Goal: Information Seeking & Learning: Learn about a topic

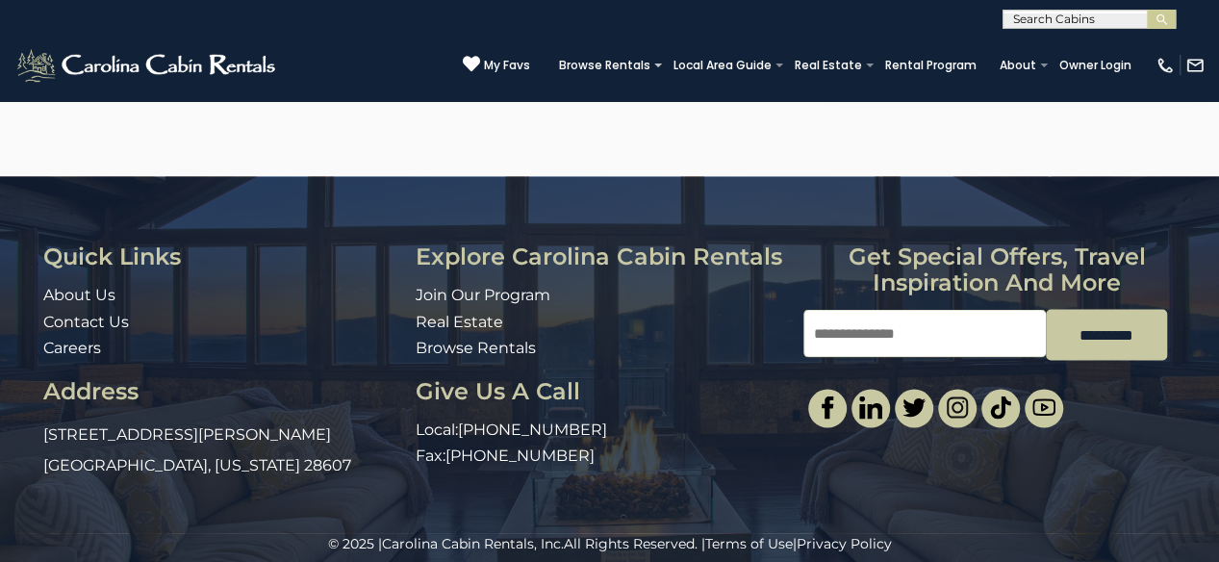
scroll to position [5410, 0]
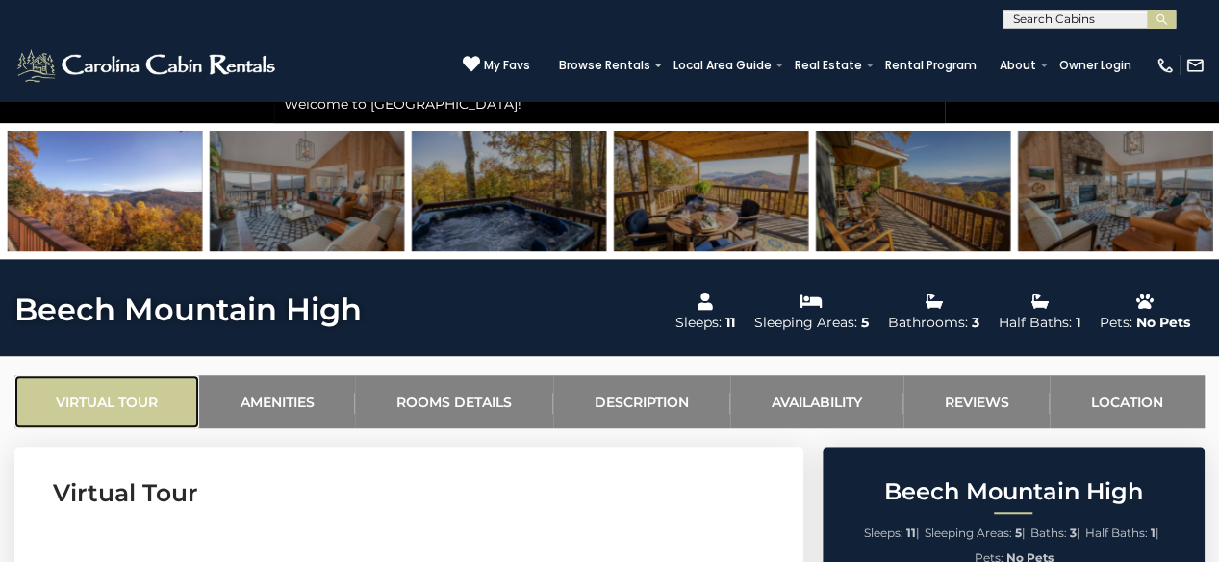
click at [75, 418] on link "Virtual Tour" at bounding box center [106, 401] width 185 height 53
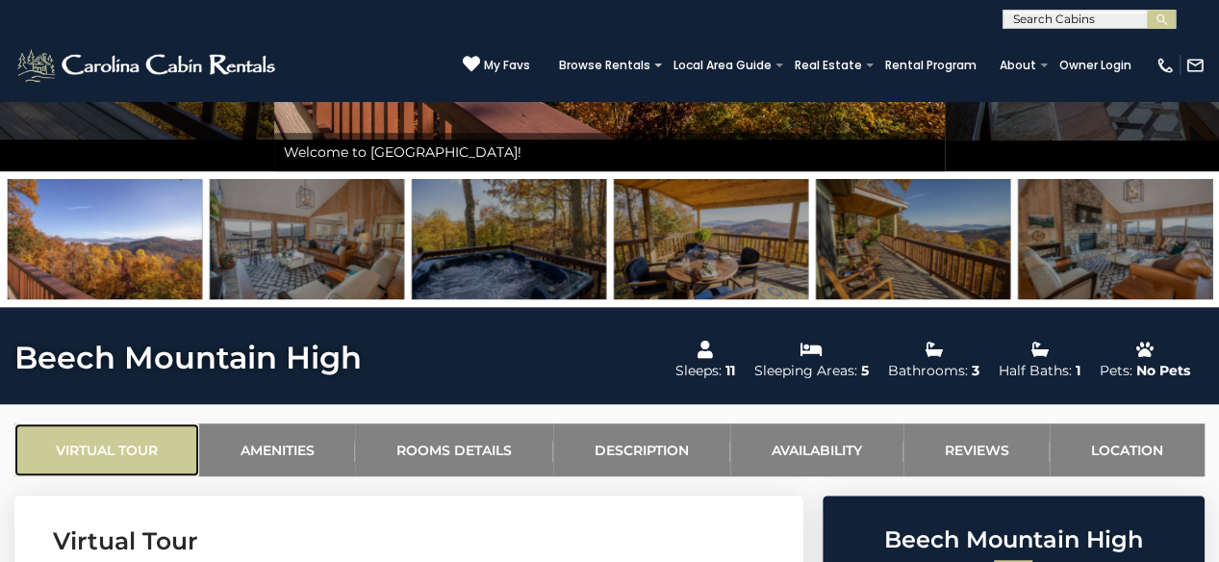
scroll to position [440, 0]
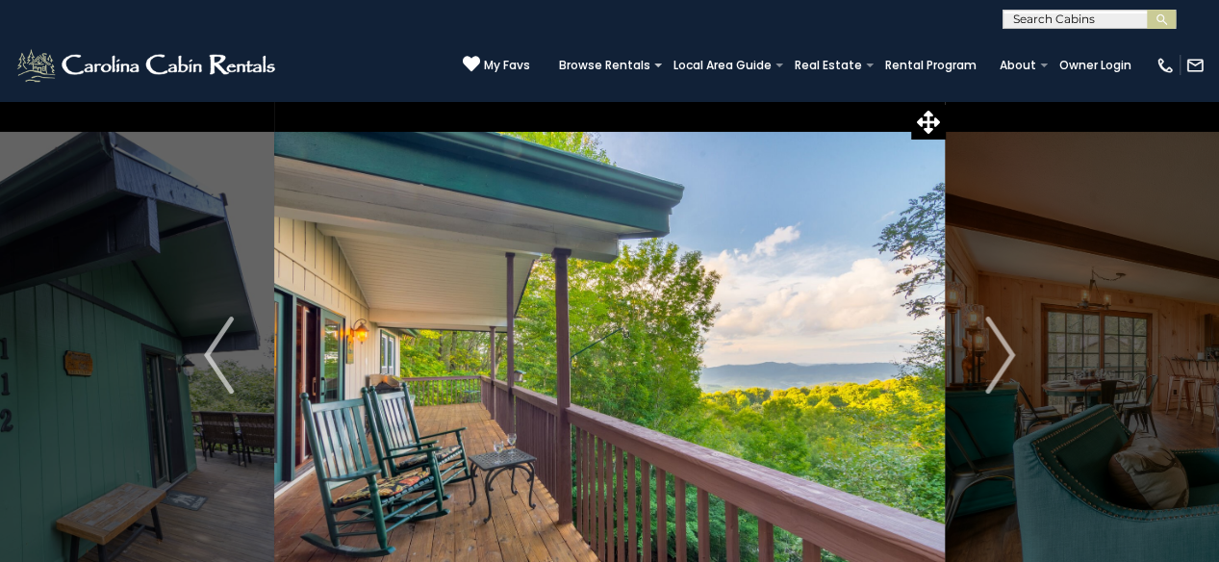
click at [916, 298] on img at bounding box center [609, 355] width 670 height 510
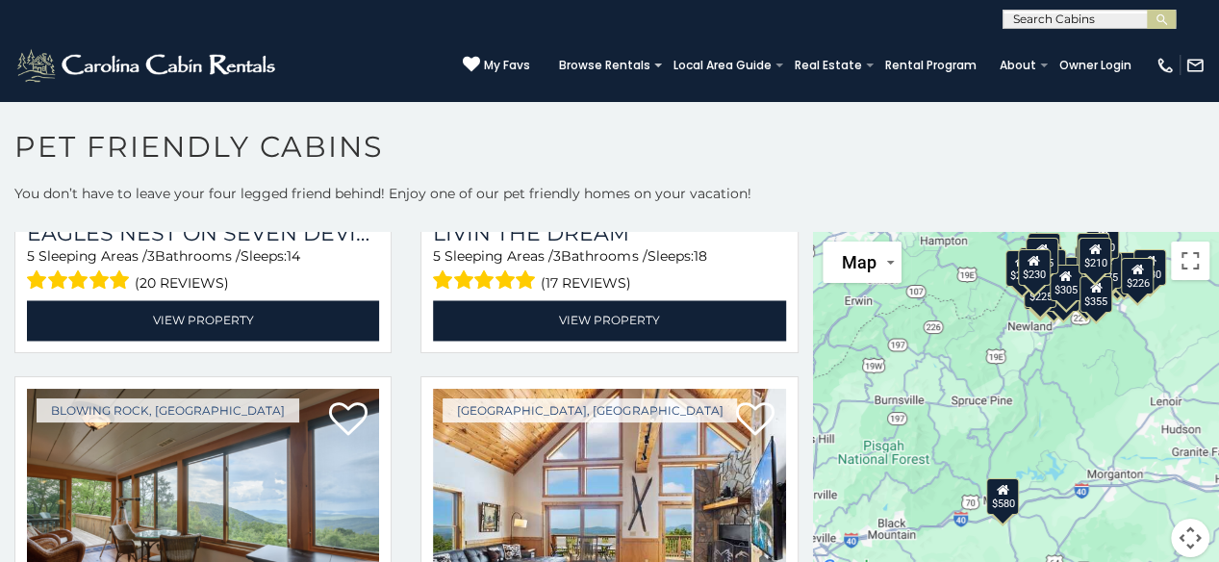
scroll to position [5365, 0]
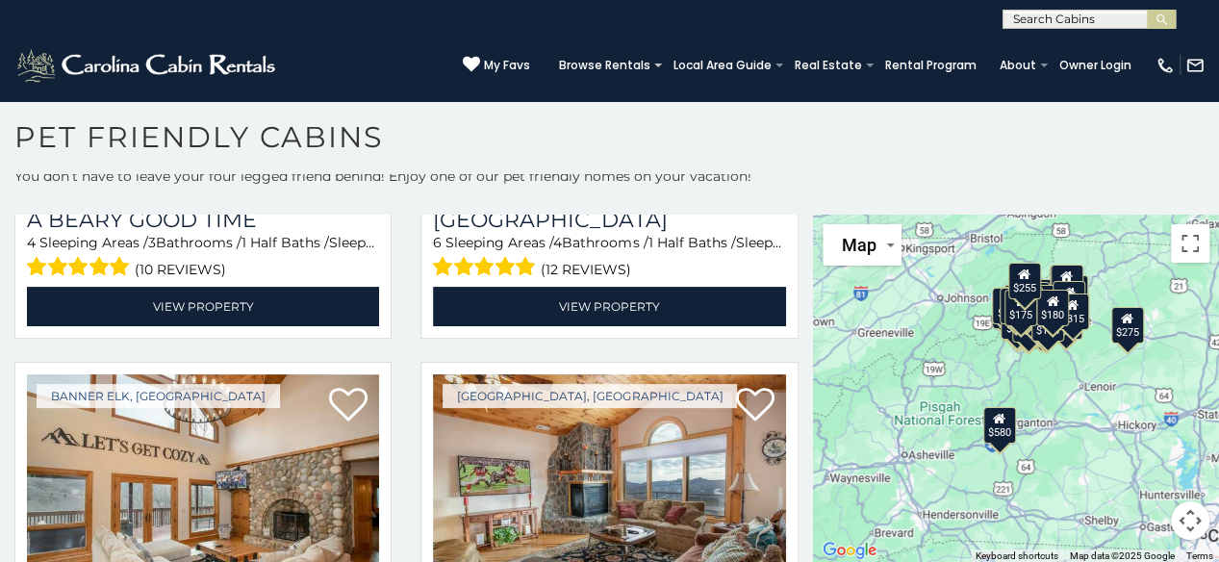
scroll to position [3653, 0]
